Goal: Find specific page/section: Find specific page/section

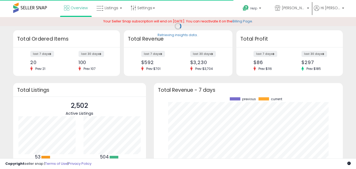
scroll to position [73, 178]
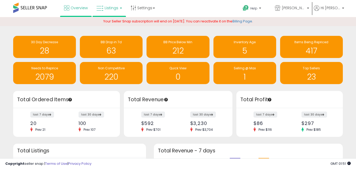
click at [117, 6] on span "Listings" at bounding box center [111, 7] width 14 height 5
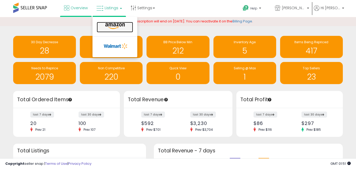
click at [122, 25] on icon at bounding box center [114, 26] width 23 height 7
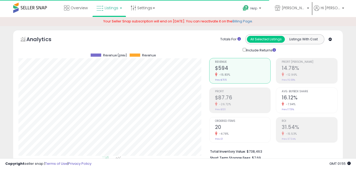
scroll to position [108, 191]
